Goal: Navigation & Orientation: Find specific page/section

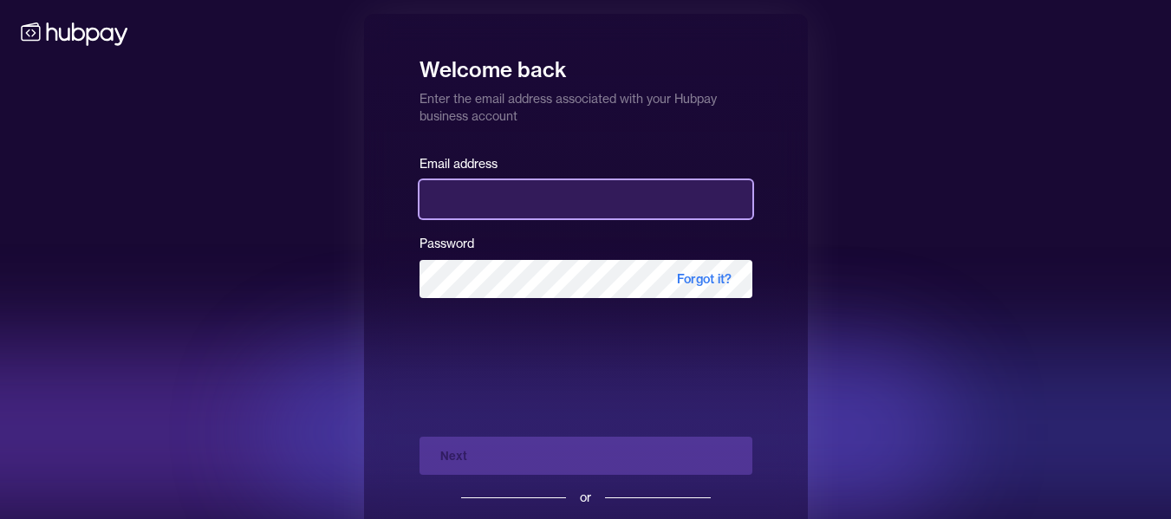
type input "**********"
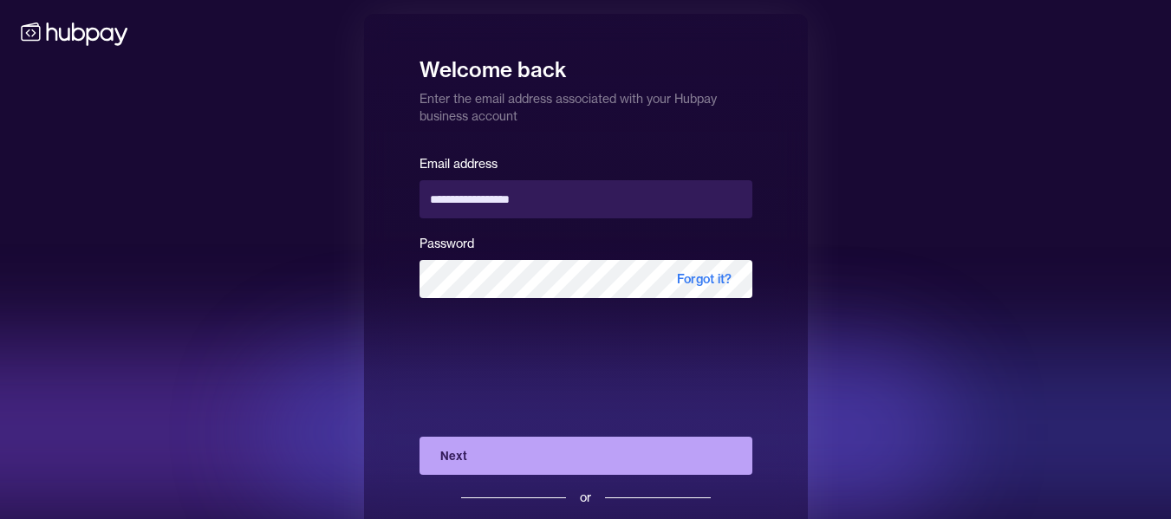
click at [420, 437] on button "Next" at bounding box center [586, 456] width 333 height 38
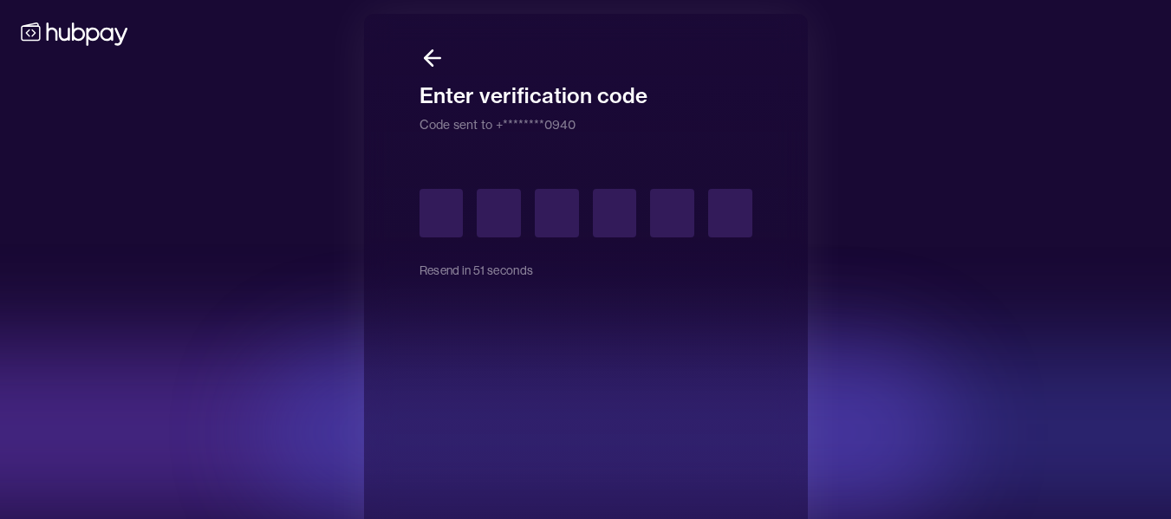
type input "*"
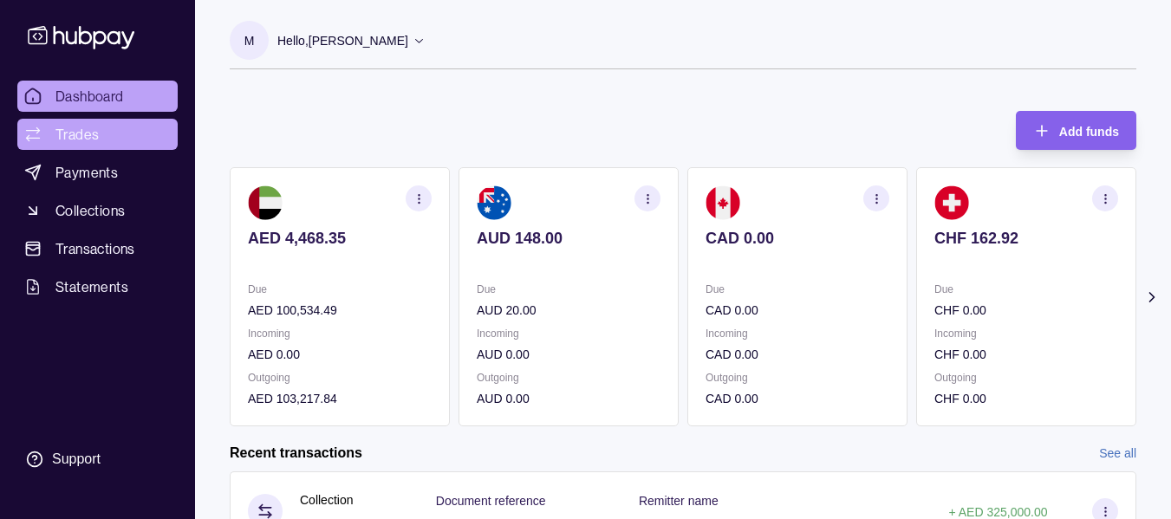
click at [89, 134] on span "Trades" at bounding box center [76, 134] width 43 height 21
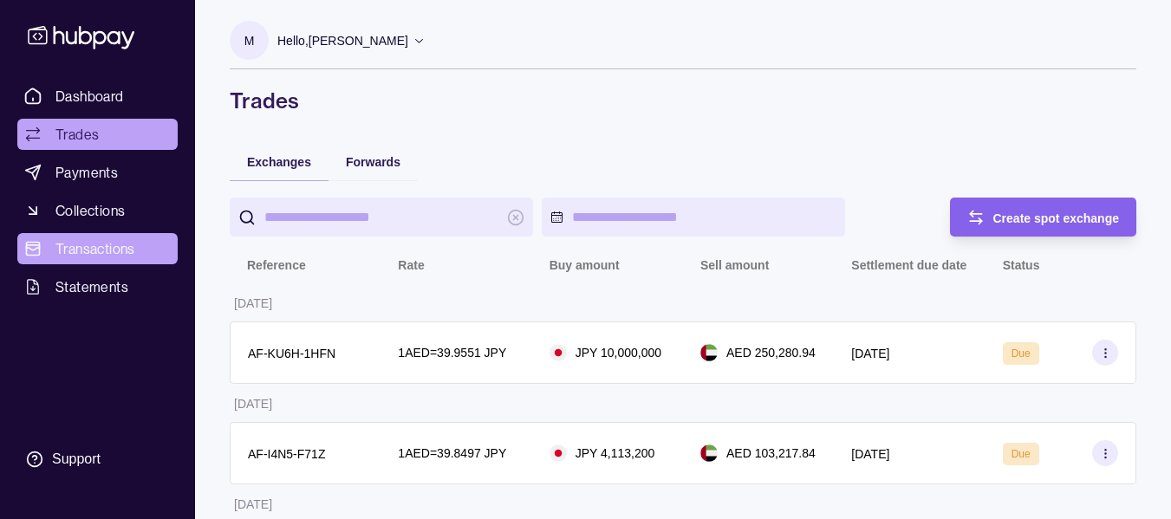
click at [95, 252] on span "Transactions" at bounding box center [95, 248] width 80 height 21
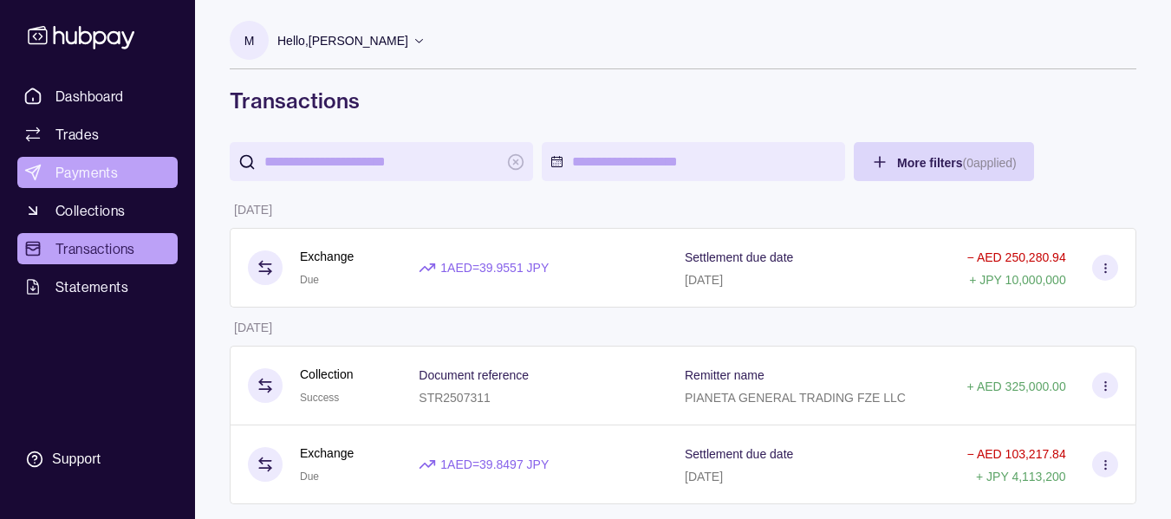
click at [98, 167] on span "Payments" at bounding box center [86, 172] width 62 height 21
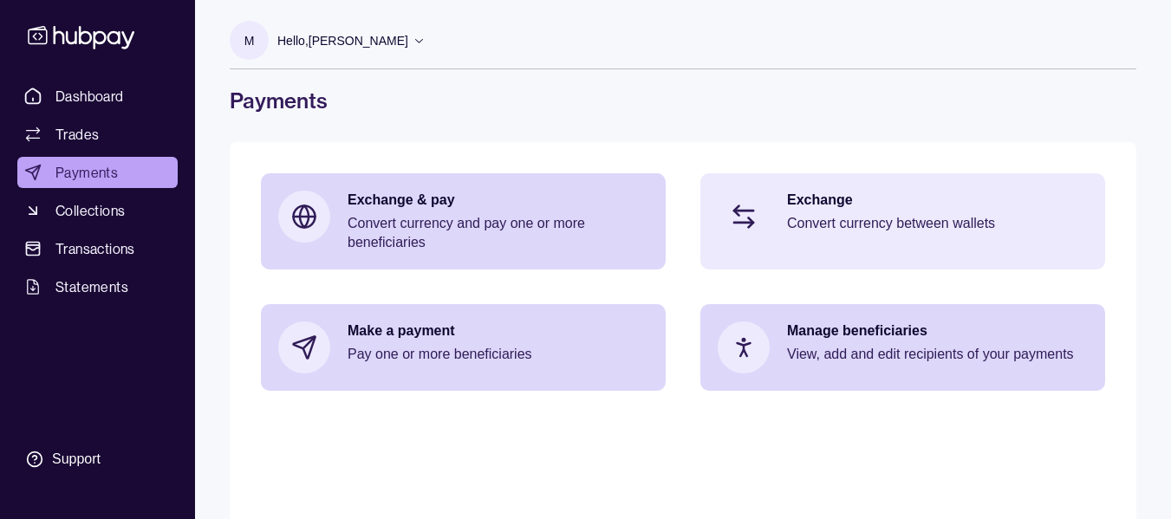
click at [870, 213] on div "Exchange Convert currency between wallets" at bounding box center [937, 217] width 301 height 52
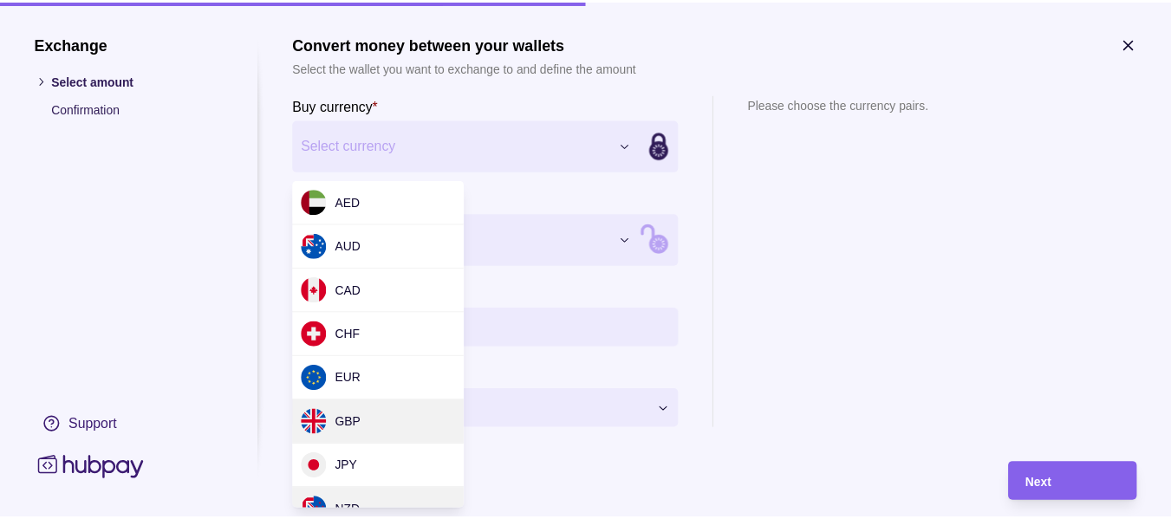
scroll to position [87, 0]
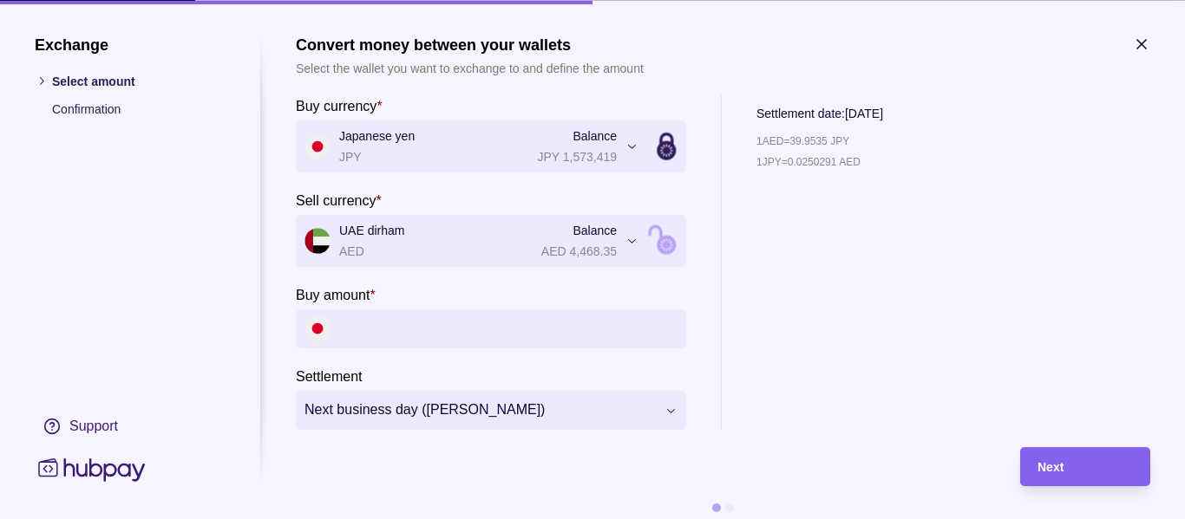
click at [99, 470] on icon at bounding box center [92, 469] width 114 height 32
click at [75, 472] on icon at bounding box center [91, 469] width 107 height 23
click at [48, 44] on h1 "Exchange" at bounding box center [130, 44] width 191 height 19
click at [1145, 48] on icon "button" at bounding box center [1141, 43] width 9 height 9
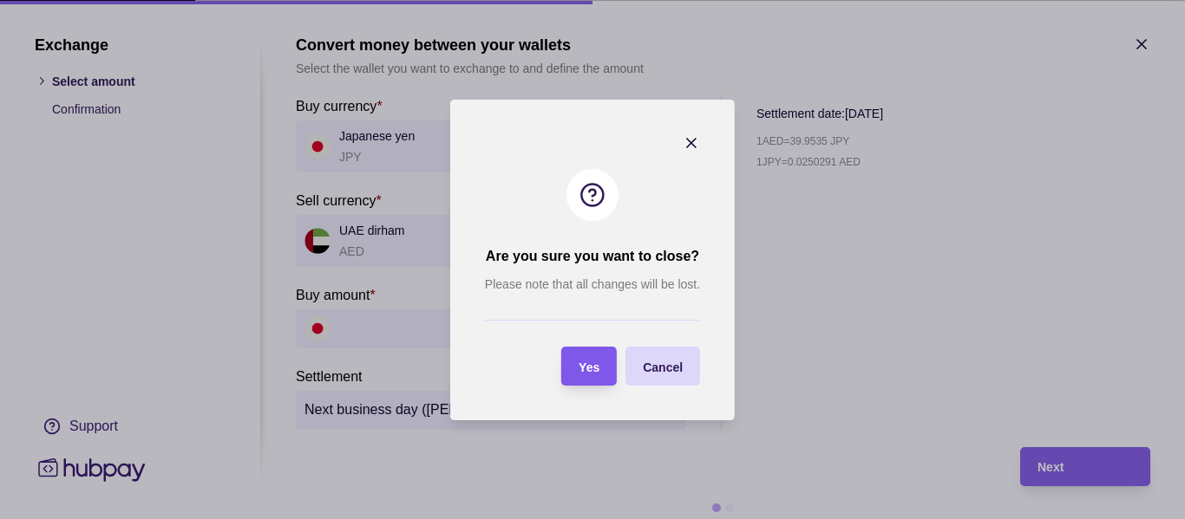
click at [576, 369] on div "Yes" at bounding box center [575, 366] width 47 height 39
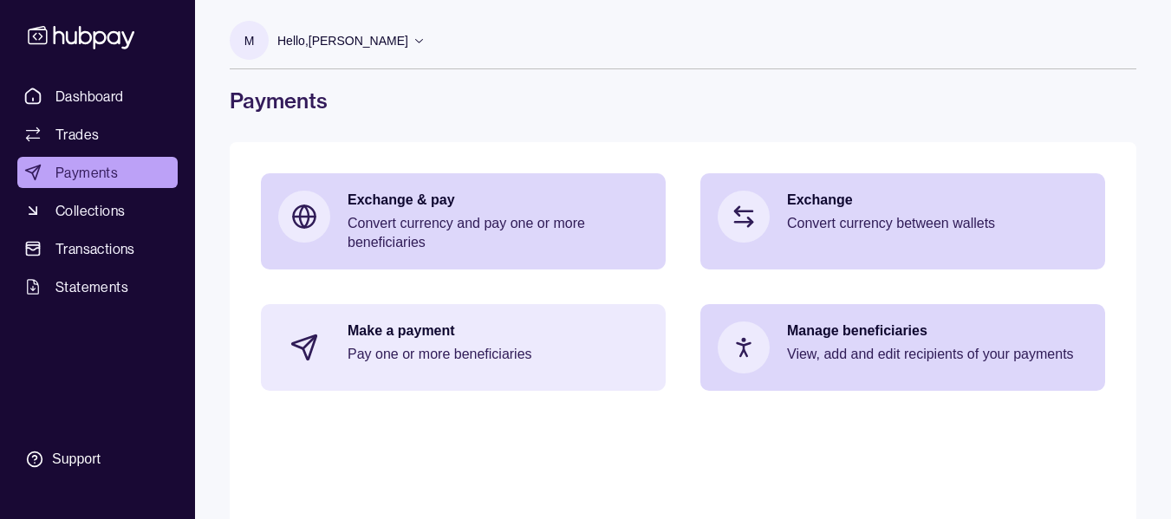
click at [557, 382] on div "Make a payment Pay one or more beneficiaries" at bounding box center [463, 347] width 405 height 87
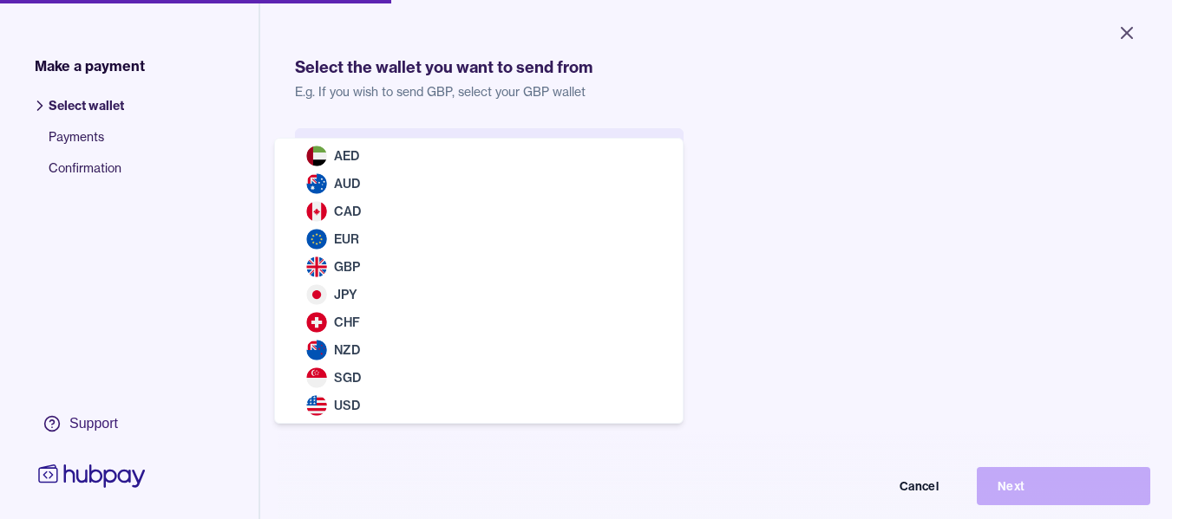
click at [660, 158] on body "Close Make a payment Select wallet Payments Confirmation Support Select the wal…" at bounding box center [585, 259] width 1171 height 519
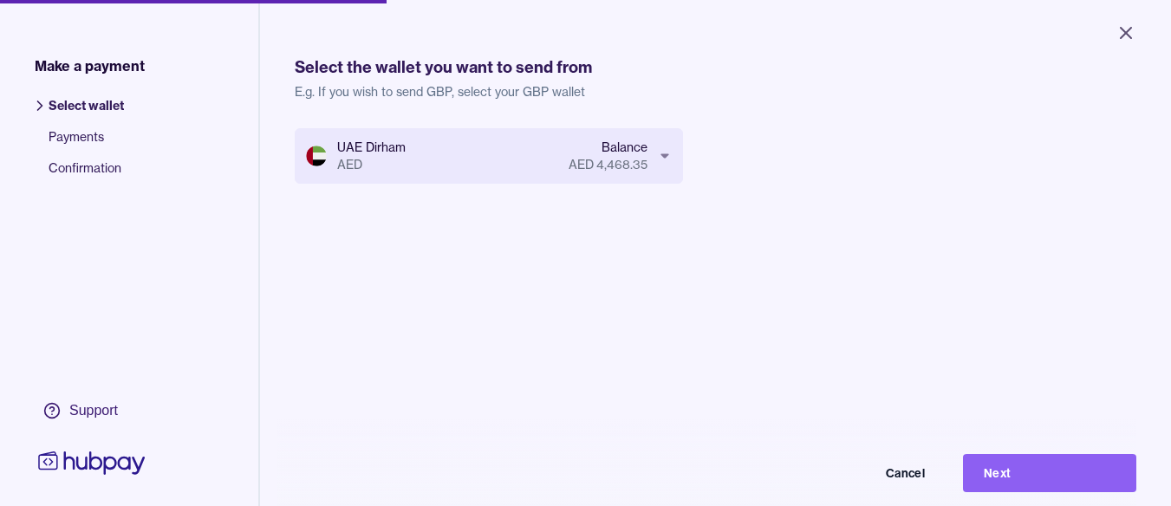
click at [660, 158] on body "Close Make a payment Select wallet Payments Confirmation Support Select the wal…" at bounding box center [585, 253] width 1171 height 506
click at [1123, 36] on icon "Close" at bounding box center [1126, 33] width 10 height 10
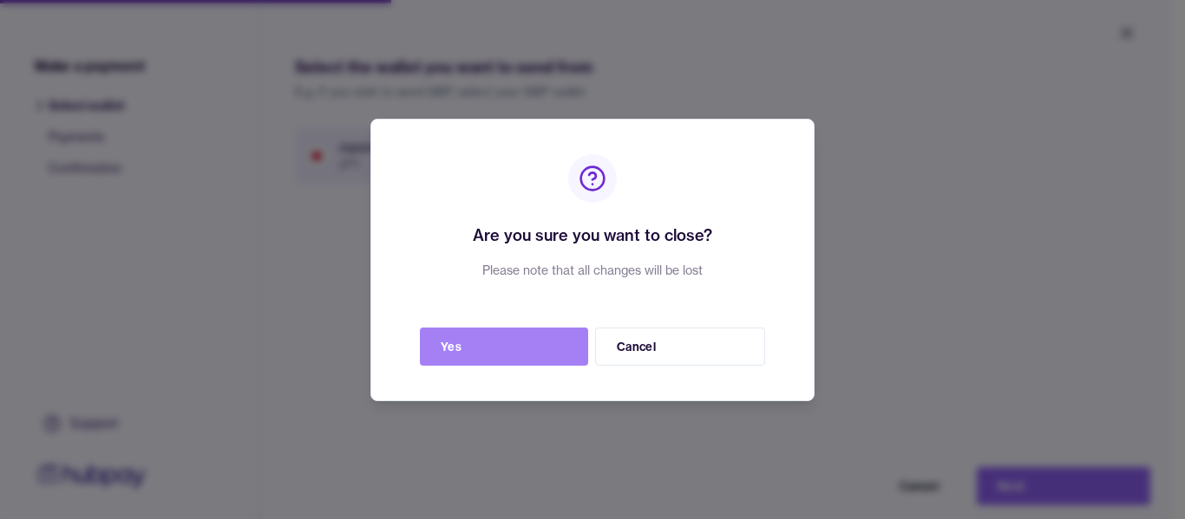
click at [544, 351] on button "Yes" at bounding box center [504, 347] width 168 height 38
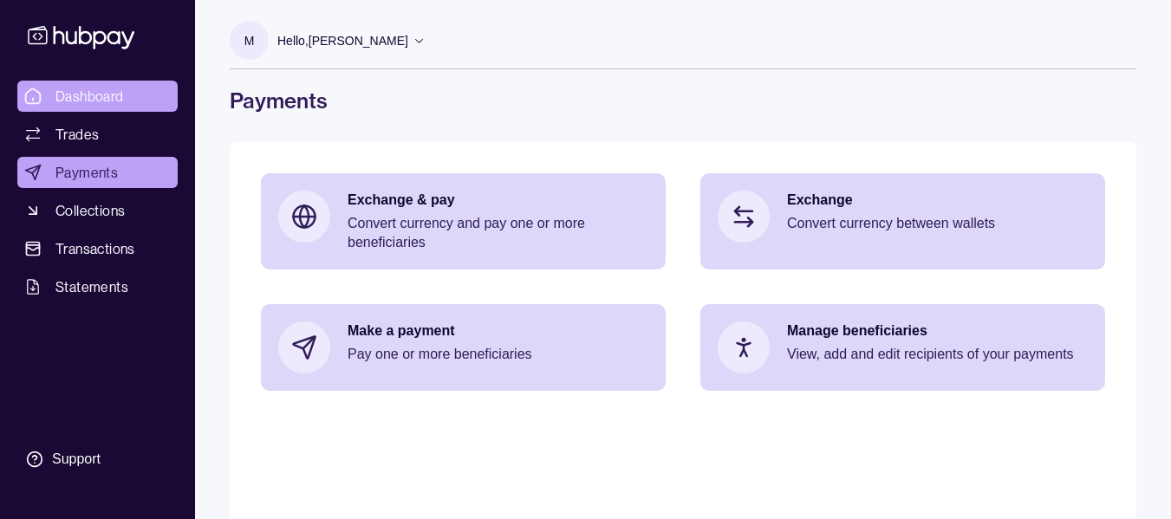
click at [114, 91] on span "Dashboard" at bounding box center [89, 96] width 69 height 21
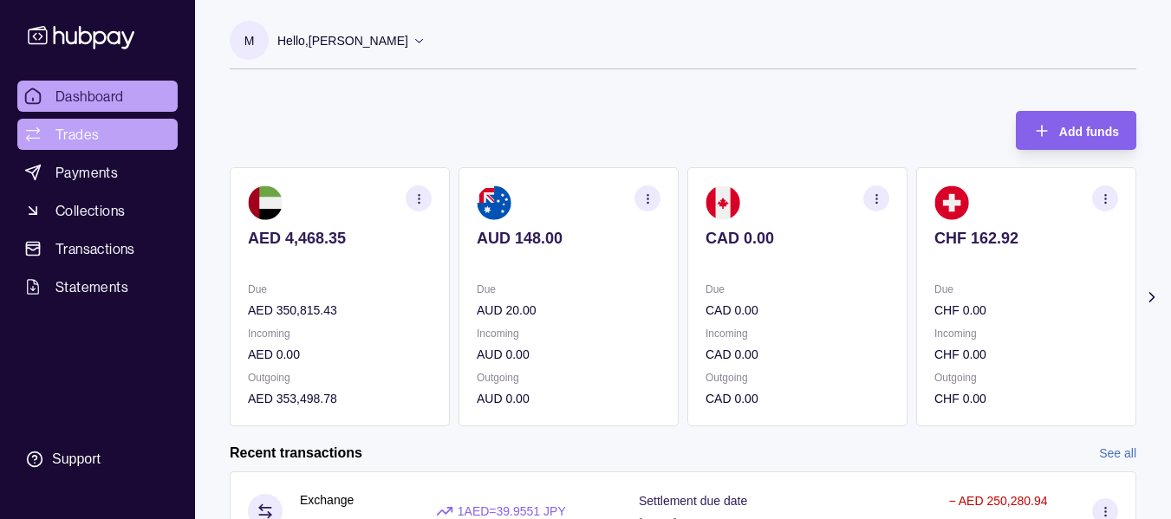
click at [101, 134] on link "Trades" at bounding box center [97, 134] width 160 height 31
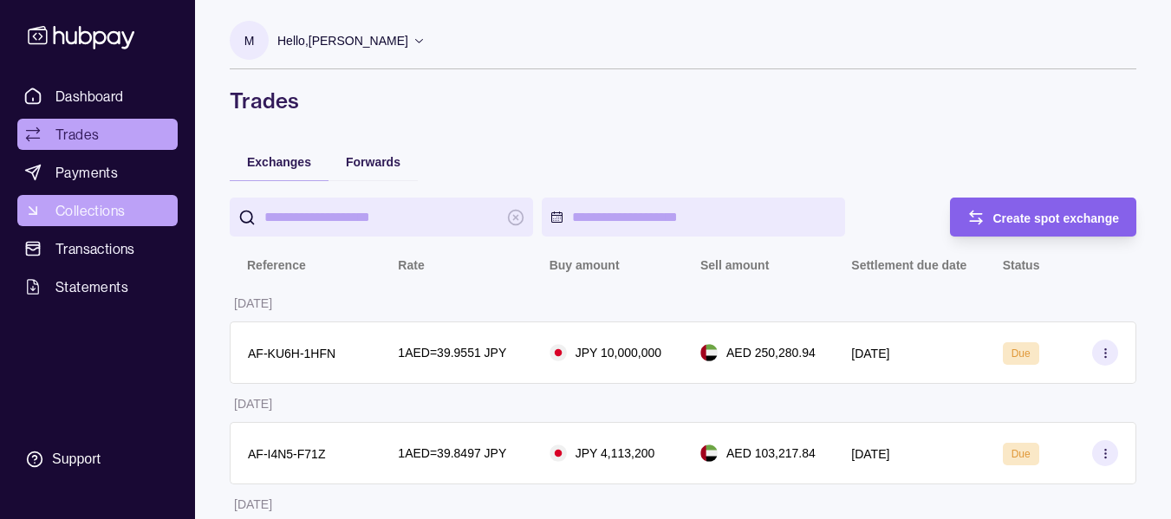
click at [138, 218] on link "Collections" at bounding box center [97, 210] width 160 height 31
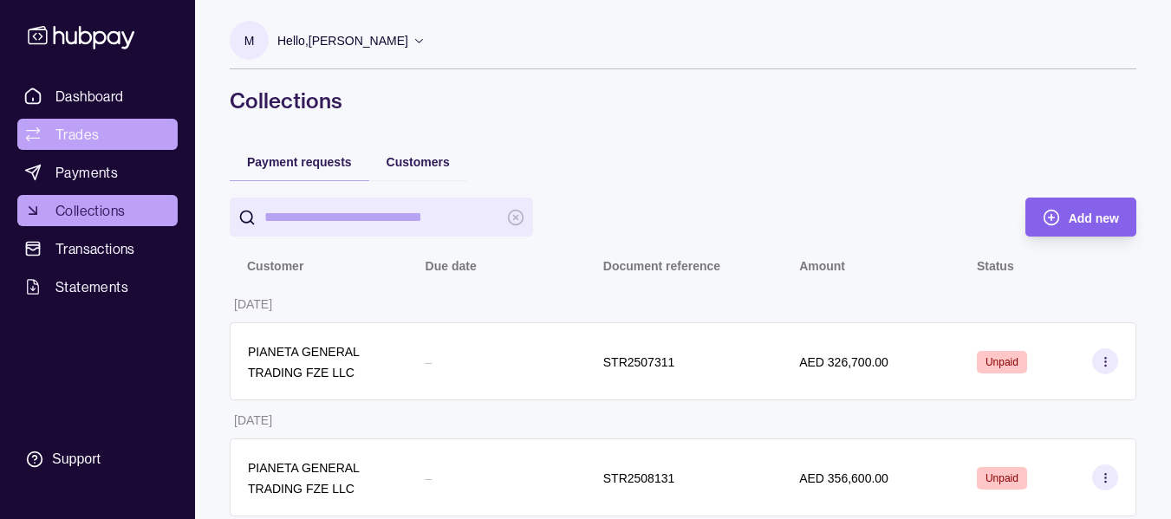
click at [79, 138] on span "Trades" at bounding box center [76, 134] width 43 height 21
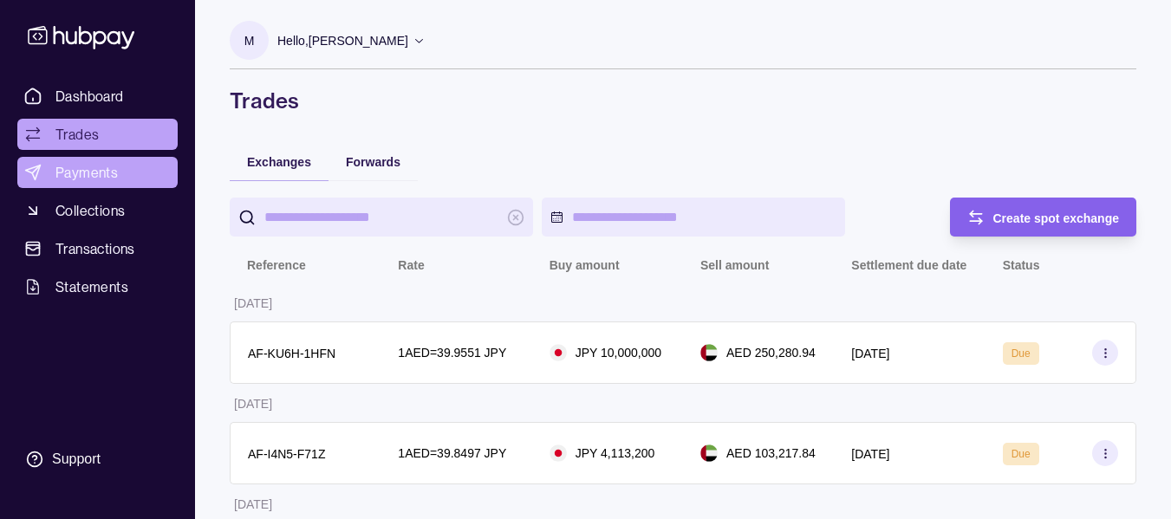
click at [94, 170] on span "Payments" at bounding box center [86, 172] width 62 height 21
